Goal: Task Accomplishment & Management: Complete application form

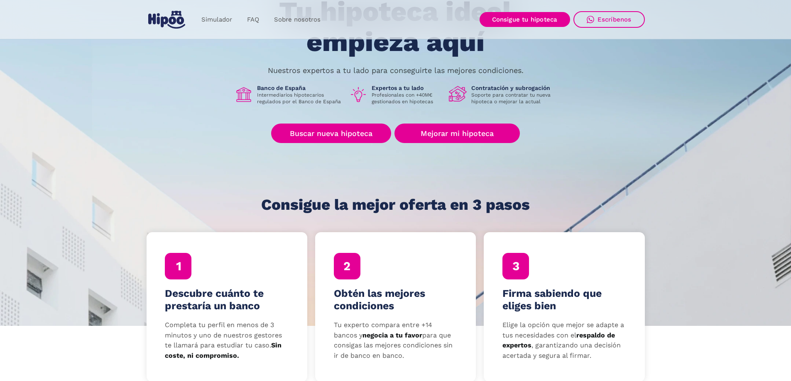
scroll to position [83, 0]
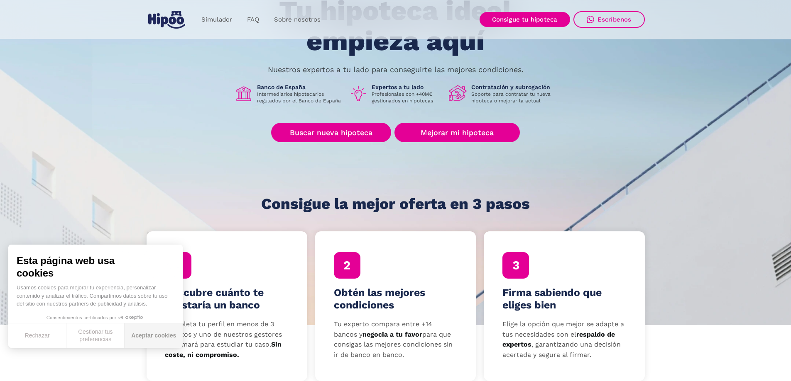
click at [153, 338] on button "Aceptar cookies" at bounding box center [154, 336] width 58 height 24
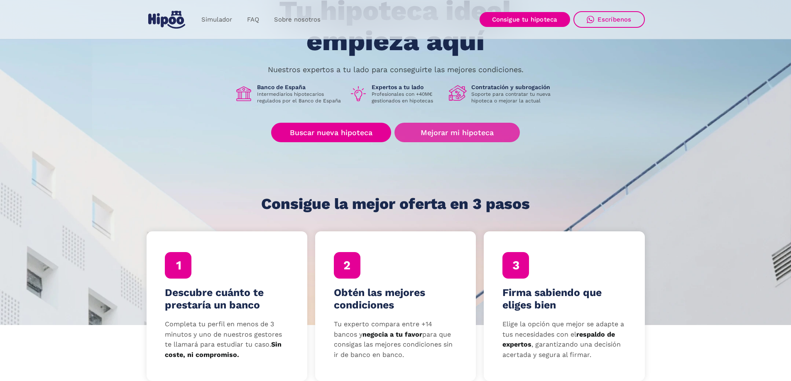
click at [449, 134] on link "Mejorar mi hipoteca" at bounding box center [456, 133] width 125 height 20
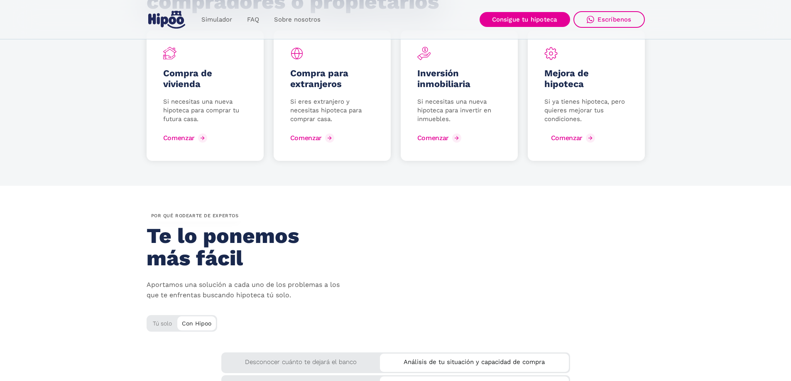
scroll to position [1038, 0]
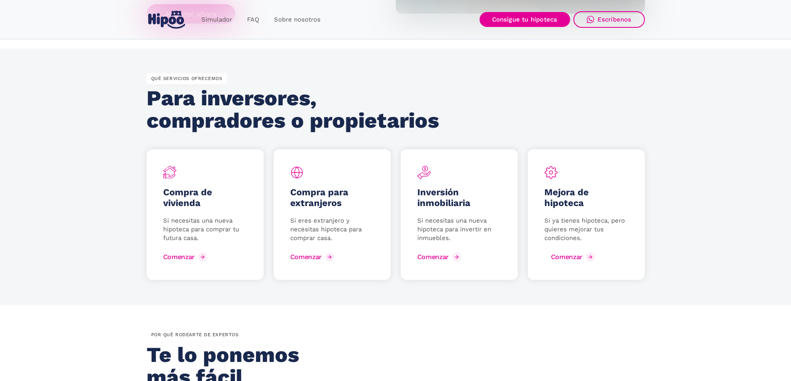
click at [579, 258] on div "Comenzar" at bounding box center [567, 257] width 32 height 8
